Goal: Use online tool/utility: Utilize a website feature to perform a specific function

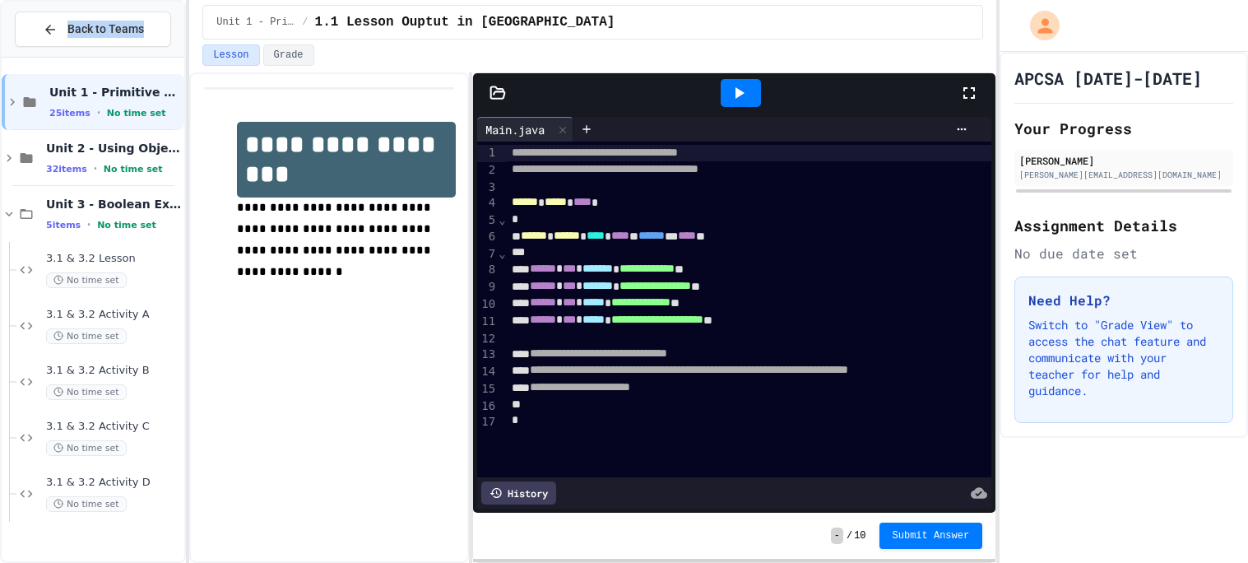
click button "Back to Teams" at bounding box center [93, 29] width 156 height 35
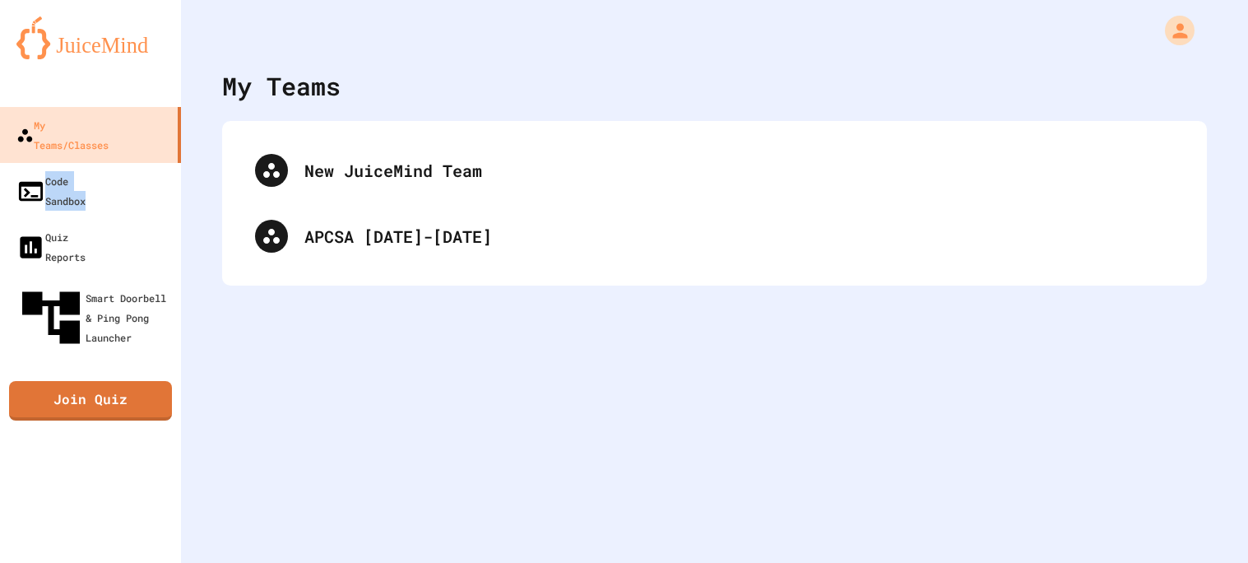
click at [0, 163] on link "Code Sandbox" at bounding box center [90, 191] width 181 height 56
